Goal: Task Accomplishment & Management: Manage account settings

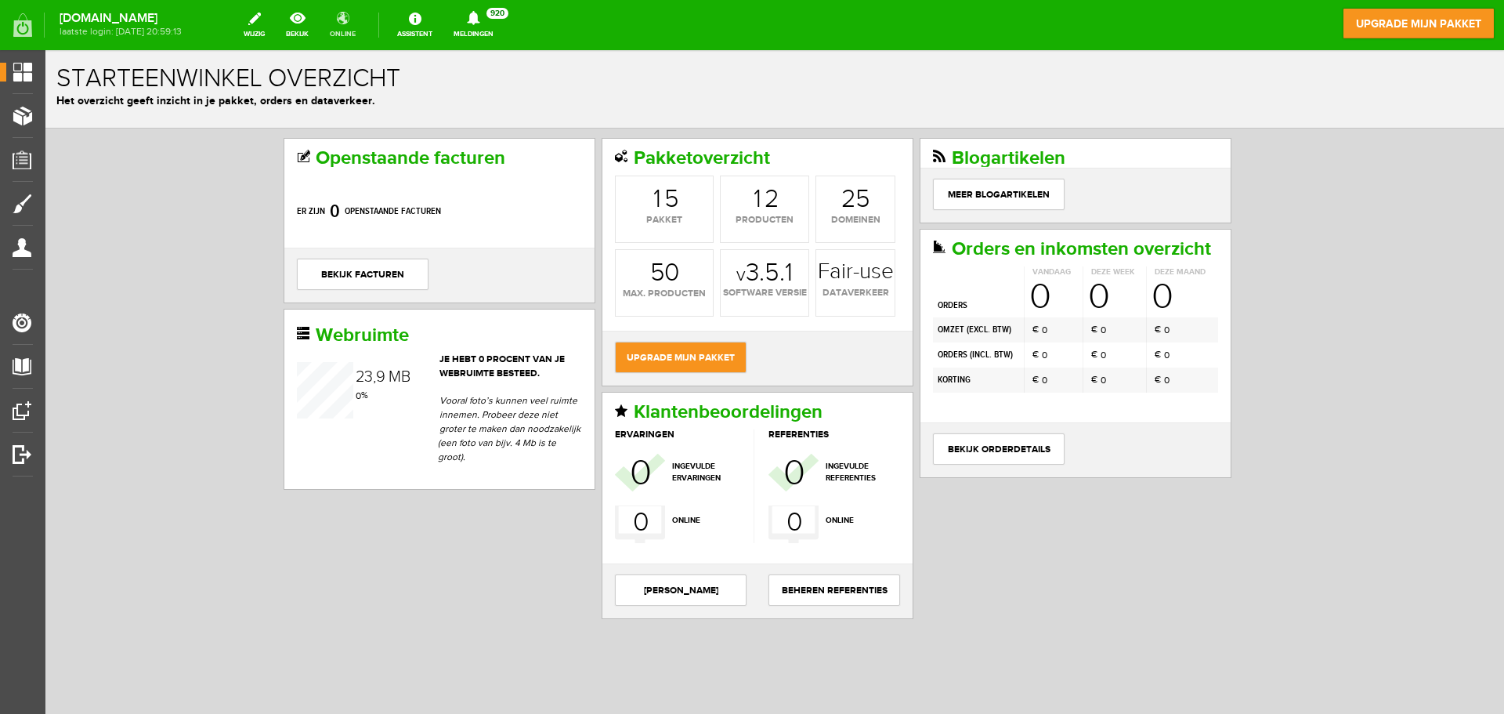
click at [353, 27] on link "online" at bounding box center [342, 25] width 45 height 34
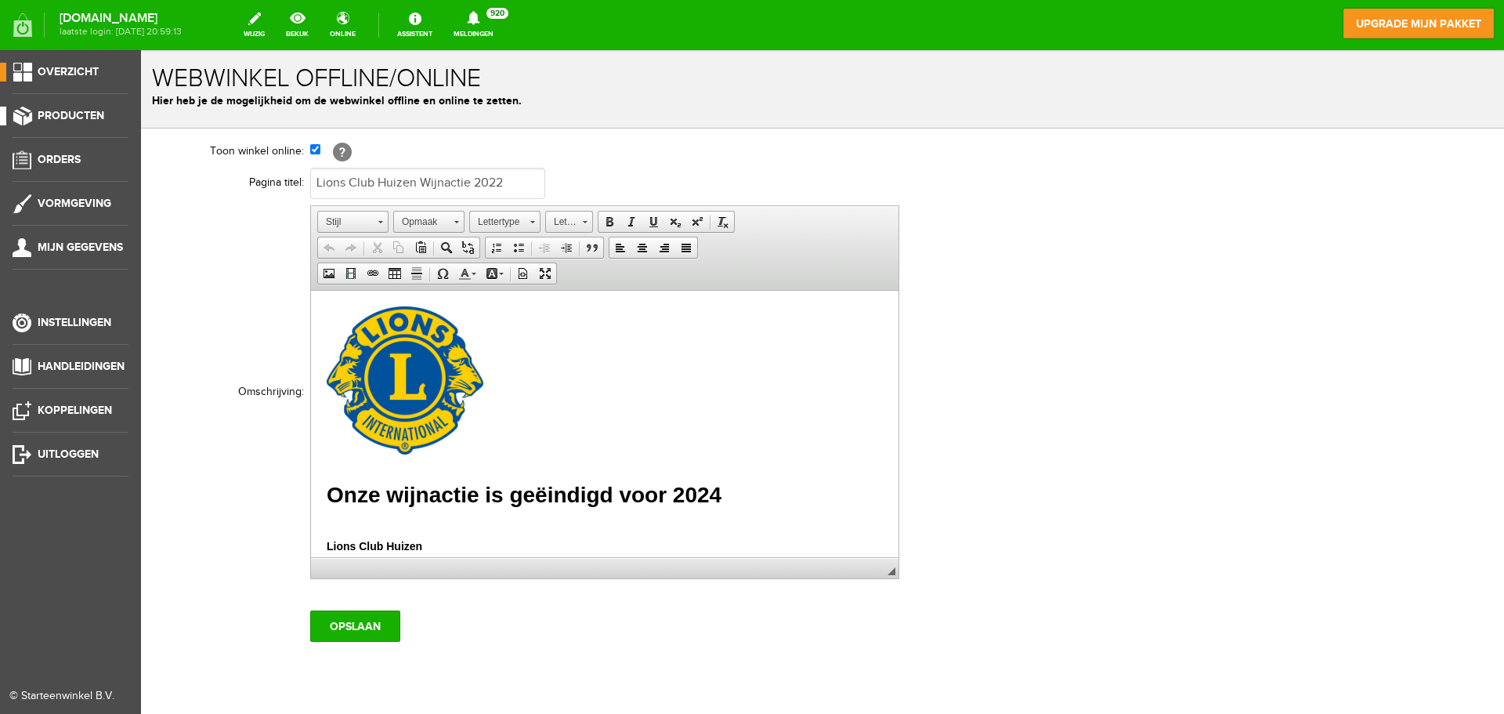
click at [57, 116] on span "Producten" at bounding box center [71, 115] width 67 height 13
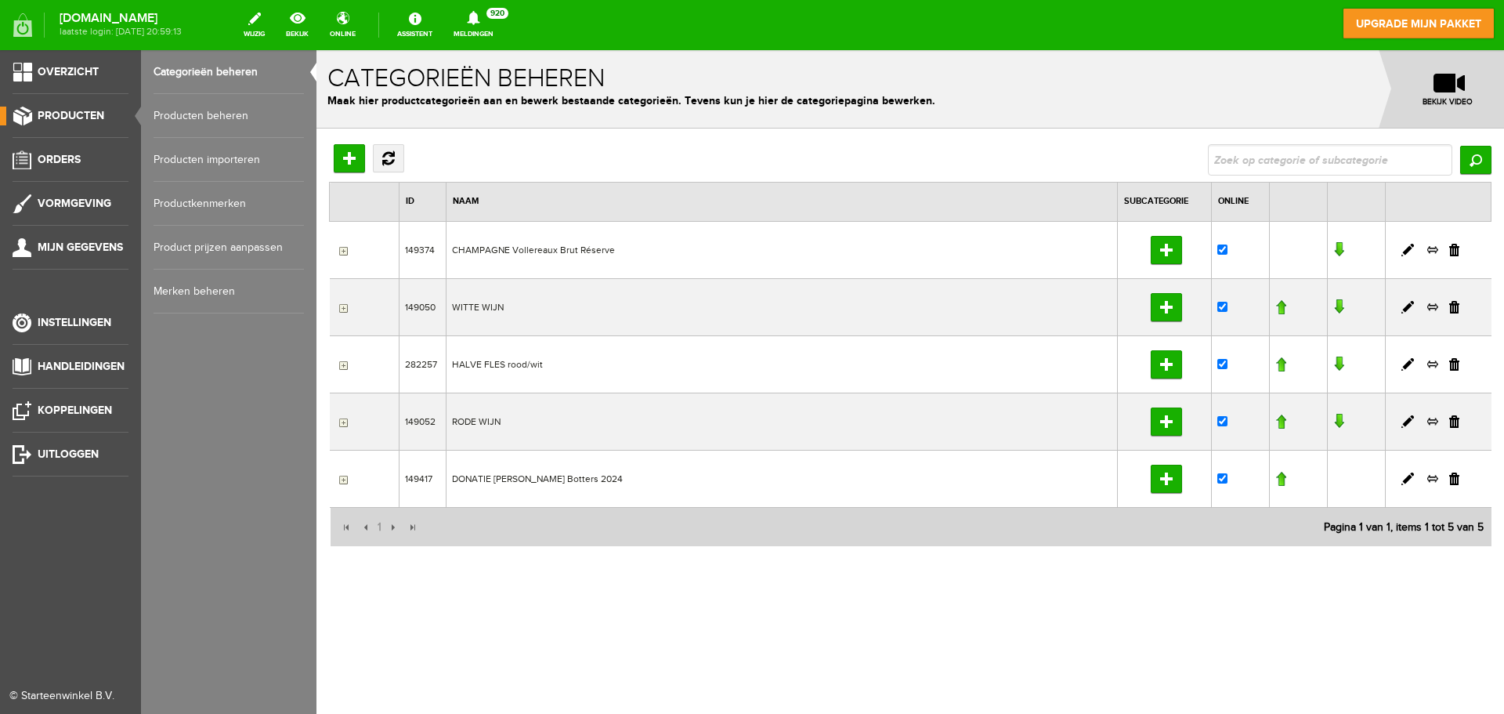
click at [174, 114] on link "Producten beheren" at bounding box center [229, 116] width 150 height 44
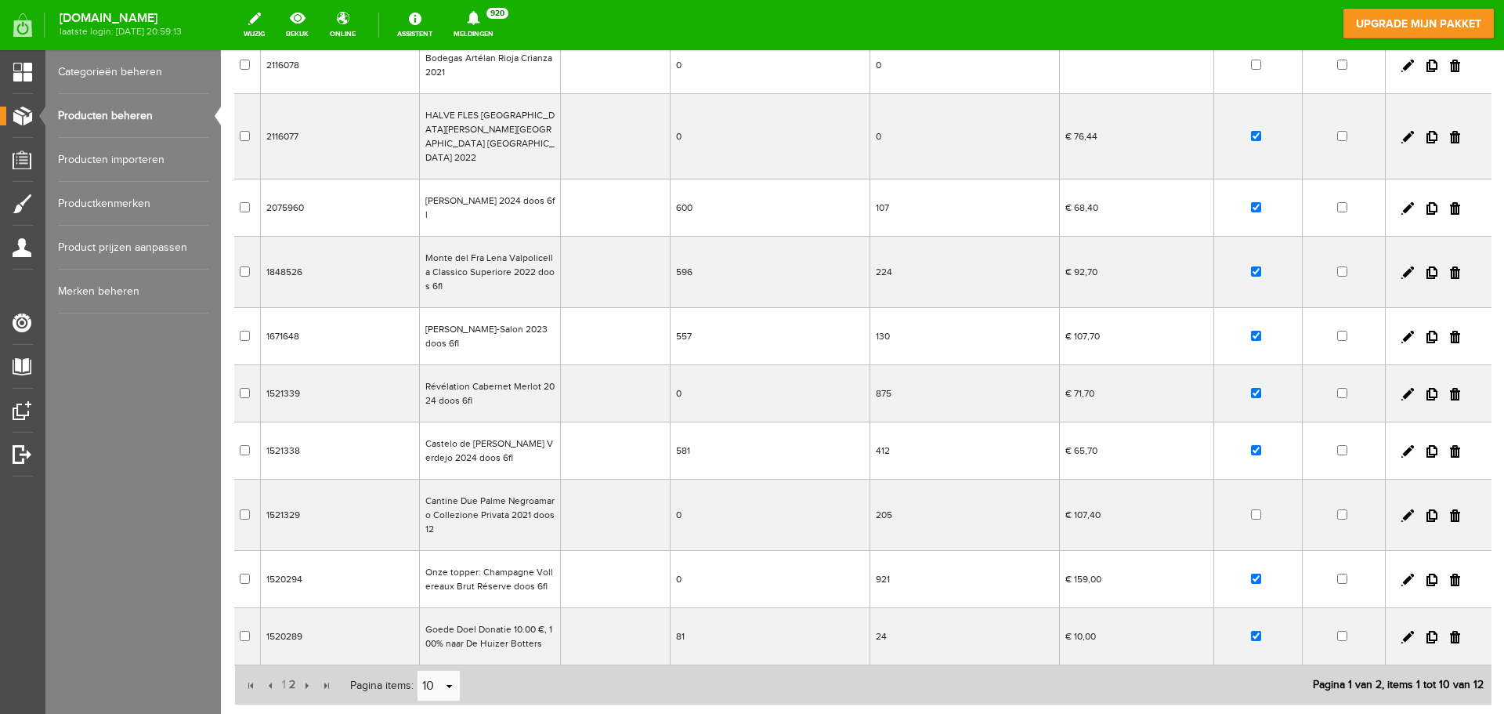
scroll to position [235, 0]
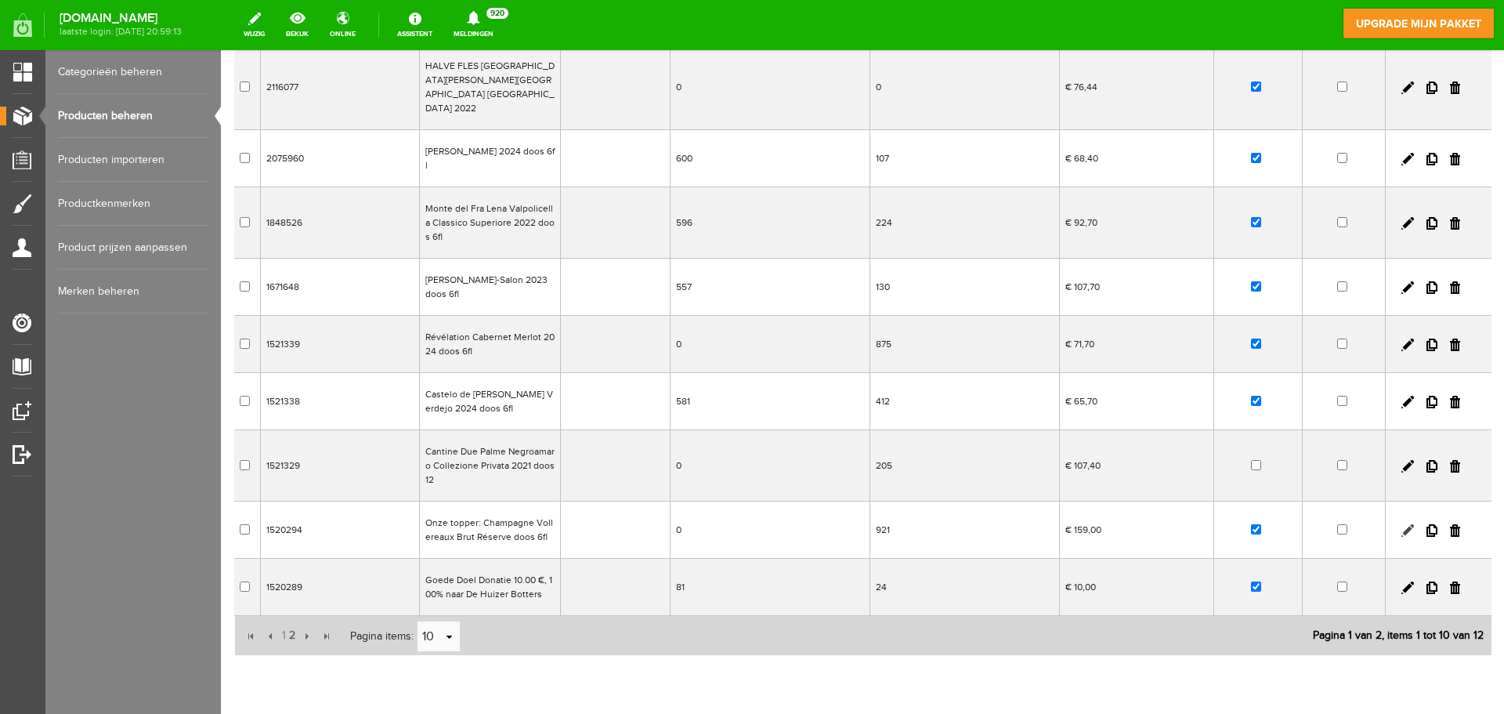
click at [1402, 524] on link at bounding box center [1408, 530] width 13 height 13
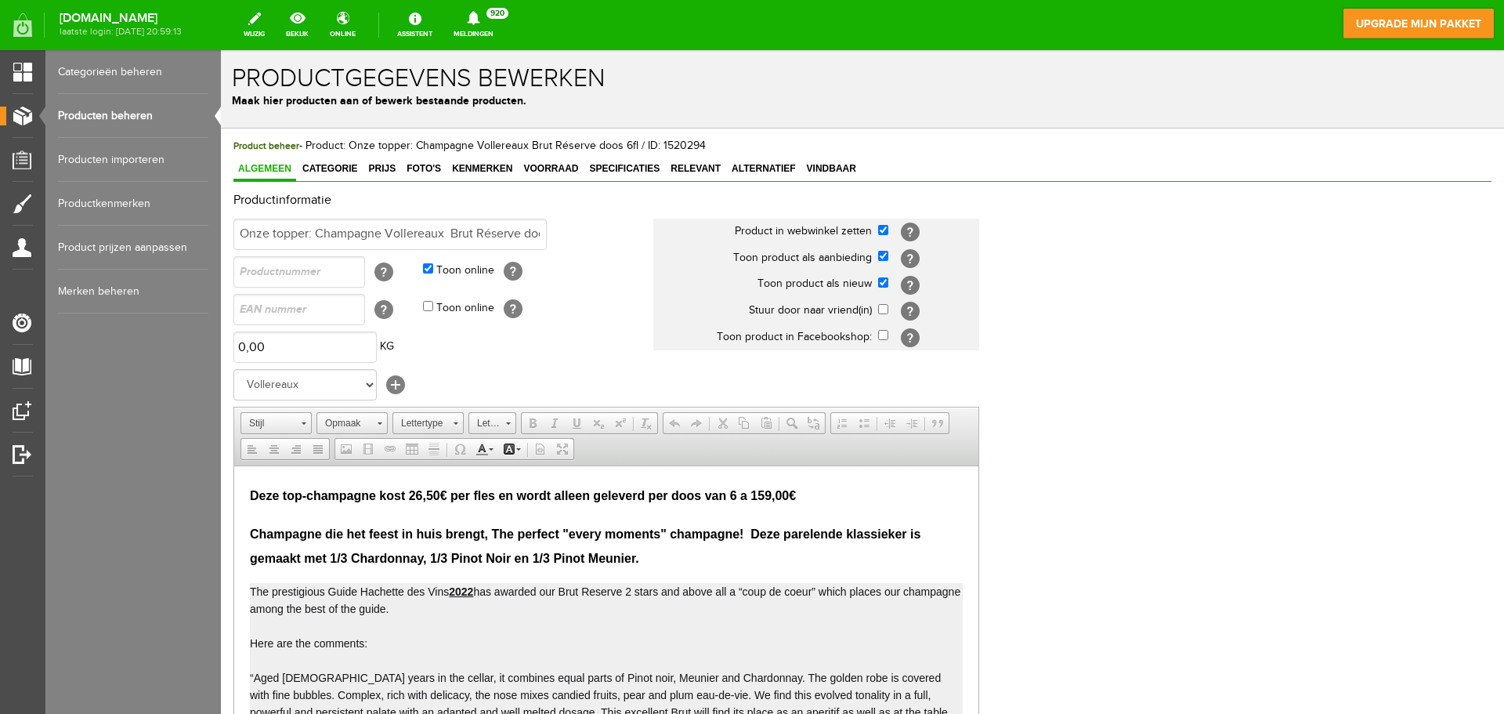
scroll to position [0, 0]
click at [439, 168] on span "Foto's" at bounding box center [424, 168] width 44 height 11
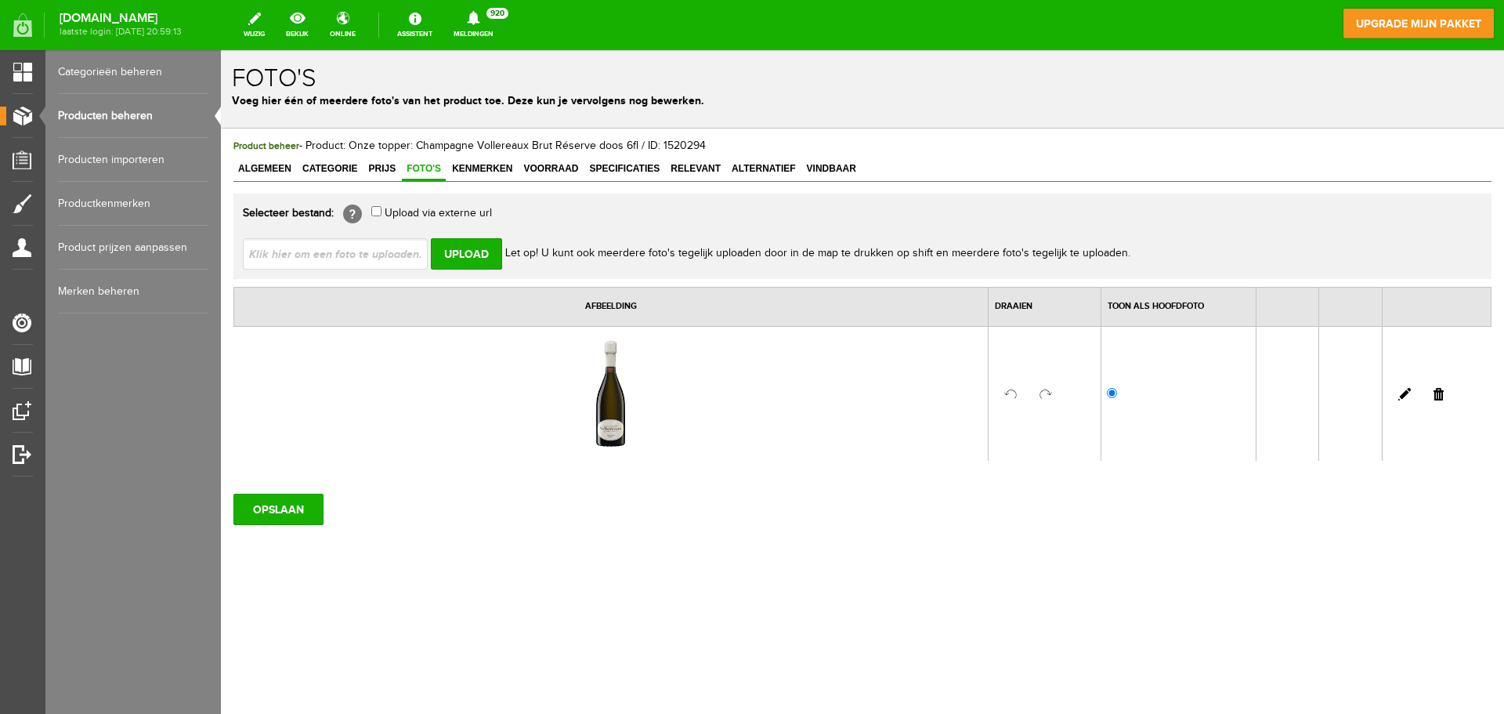
click at [113, 119] on link "Producten beheren" at bounding box center [133, 116] width 150 height 44
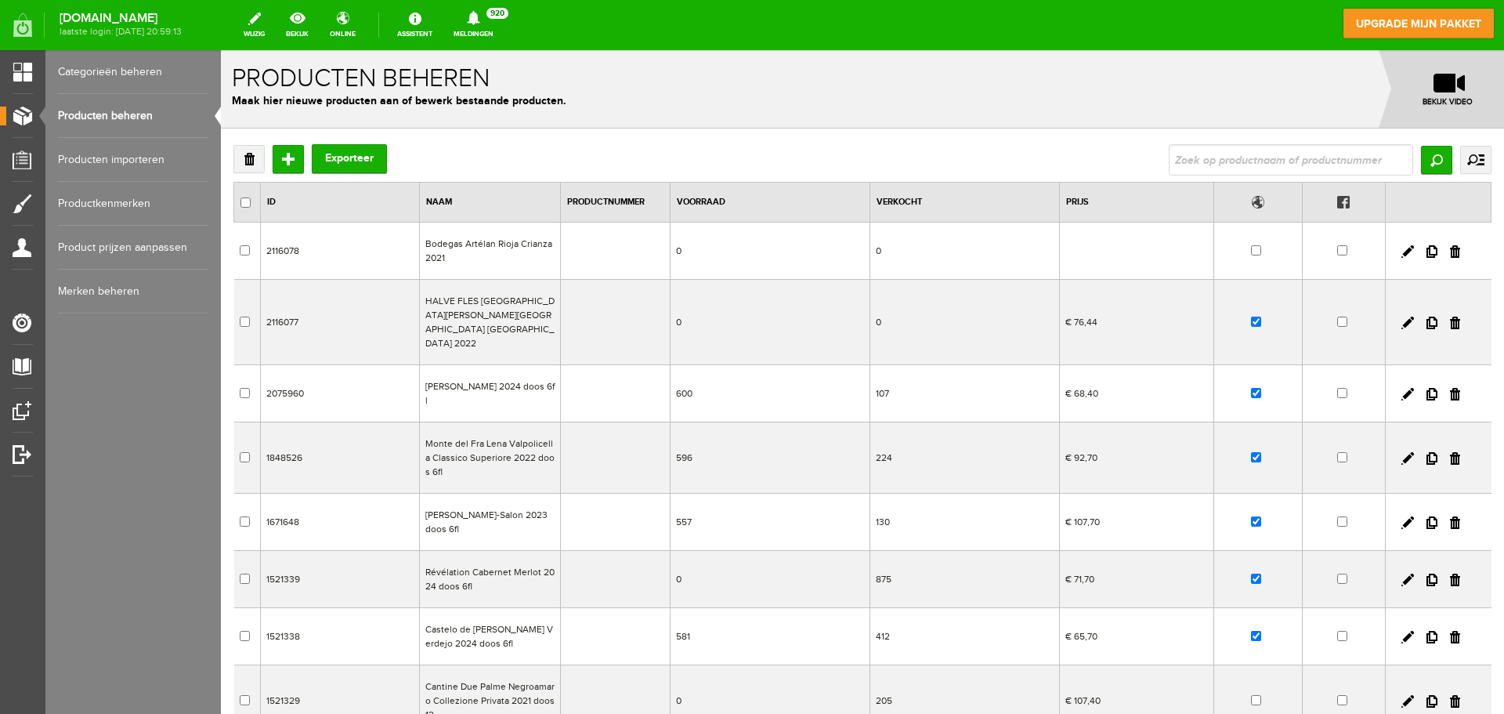
click at [486, 241] on td "Bodegas Artélan Rioja Crianza 2021" at bounding box center [490, 251] width 141 height 57
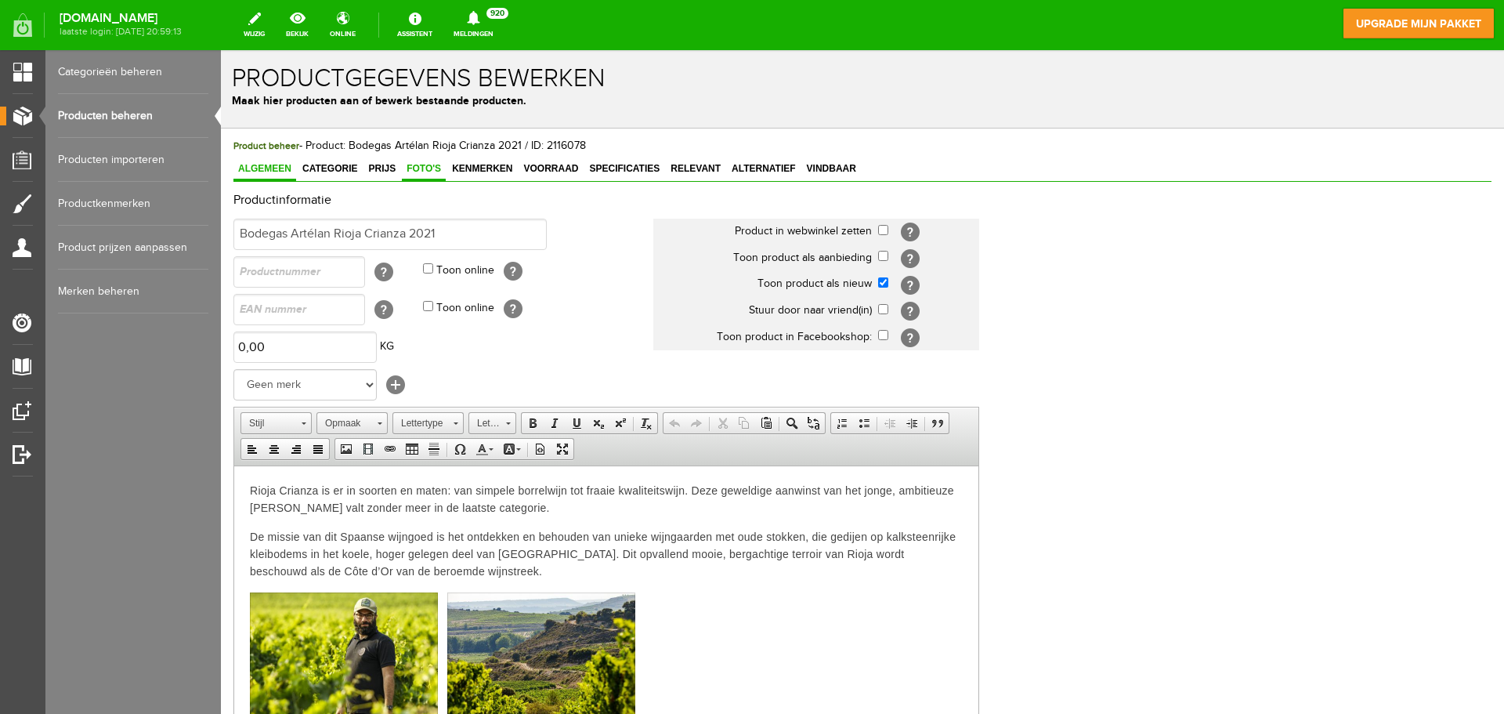
click at [414, 168] on span "Foto's" at bounding box center [424, 168] width 44 height 11
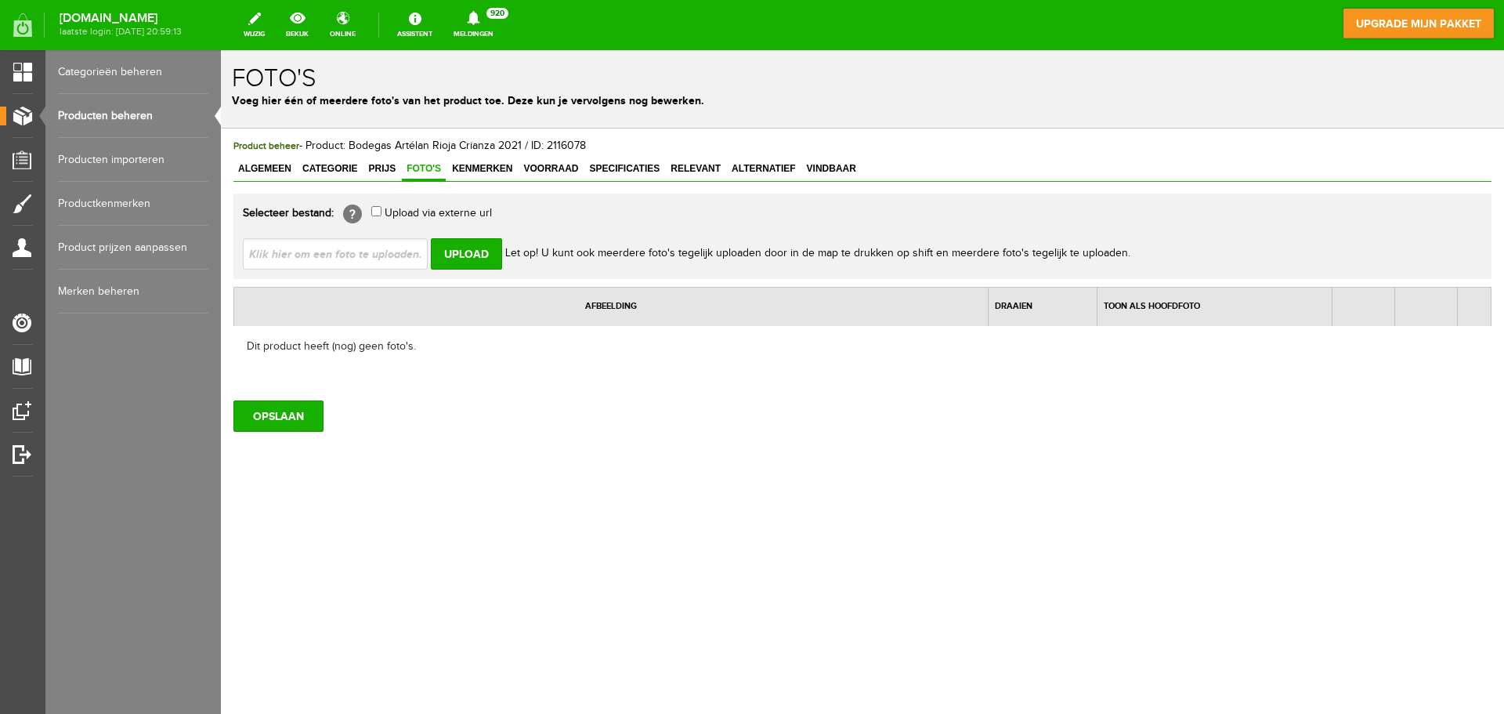
click at [385, 257] on input "file" at bounding box center [341, 253] width 197 height 30
type input "C:\fakepath\Artelan.jpg"
type input "Artelan.jpg"
click at [471, 259] on input "Upload" at bounding box center [466, 253] width 71 height 31
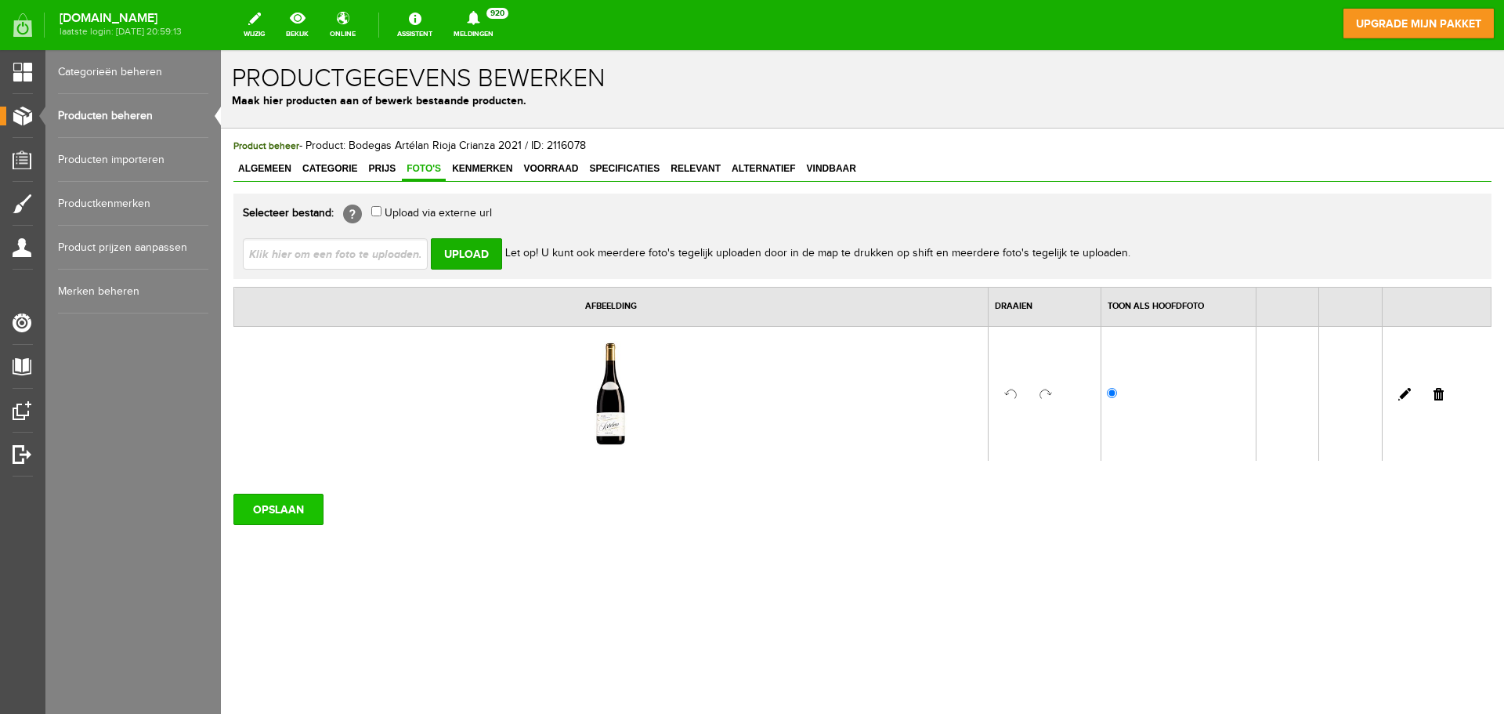
click at [289, 512] on input "OPSLAAN" at bounding box center [278, 509] width 90 height 31
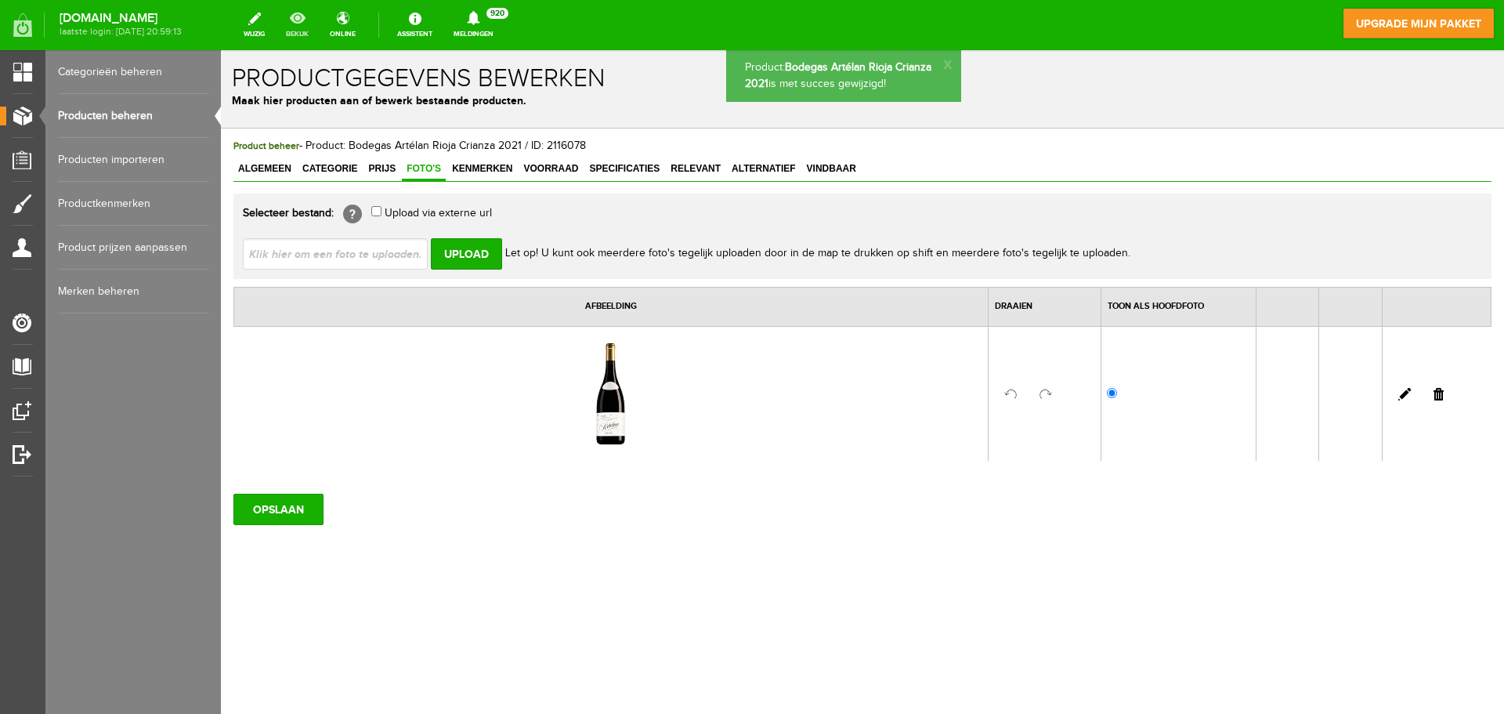
click at [315, 22] on link "bekijk" at bounding box center [298, 25] width 42 height 34
click at [136, 110] on link "Producten beheren" at bounding box center [133, 116] width 150 height 44
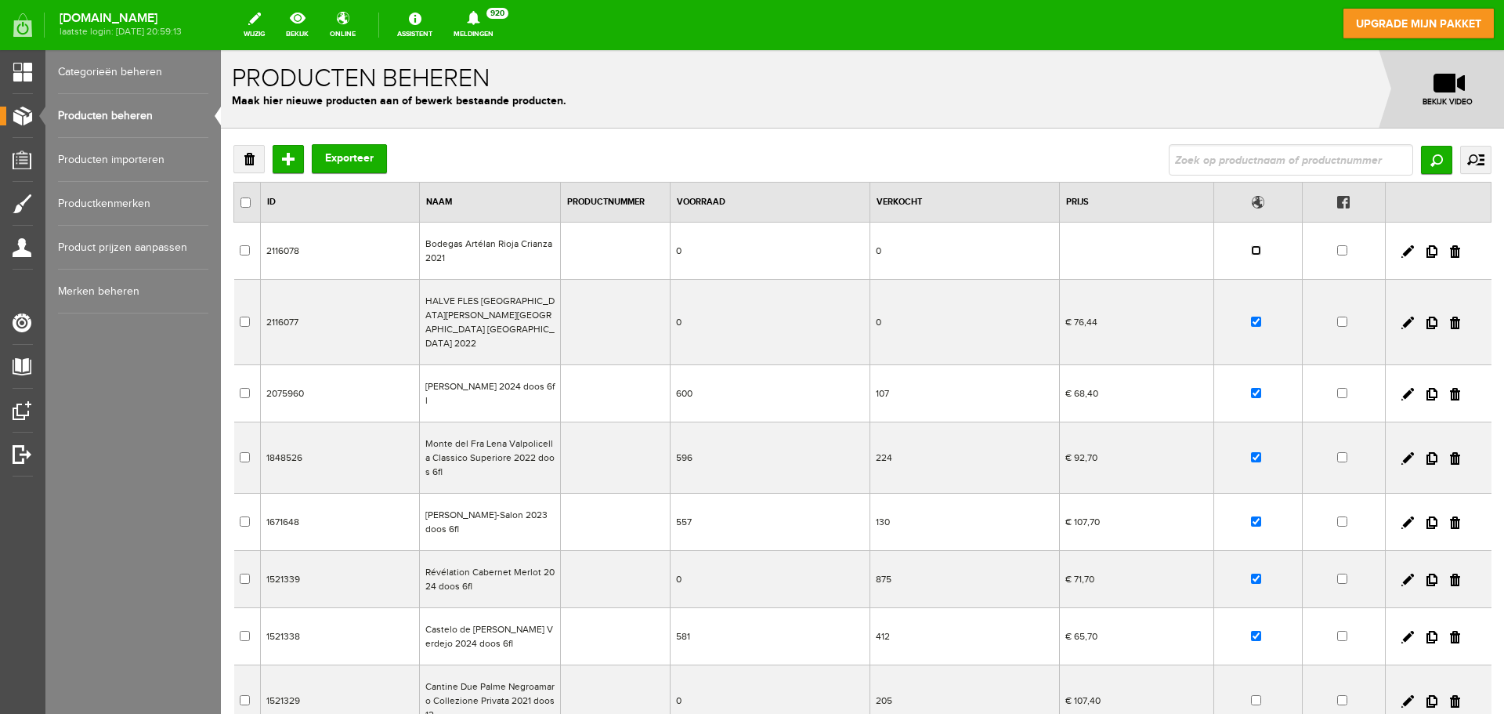
click at [1251, 251] on input "checkbox" at bounding box center [1256, 250] width 10 height 10
checkbox input "true"
click at [454, 243] on td "Bodegas Artélan Rioja Crianza 2021" at bounding box center [490, 251] width 141 height 57
